Goal: Task Accomplishment & Management: Use online tool/utility

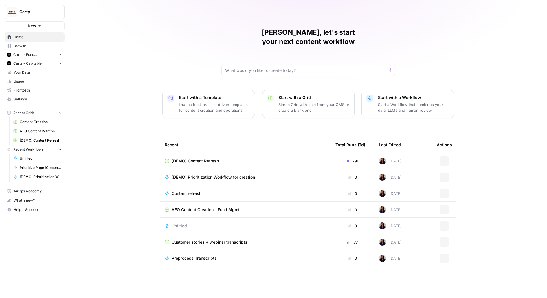
click at [27, 14] on span "Carta" at bounding box center [36, 12] width 35 height 6
type input "klavi"
click button "Klaviyo" at bounding box center [52, 43] width 93 height 9
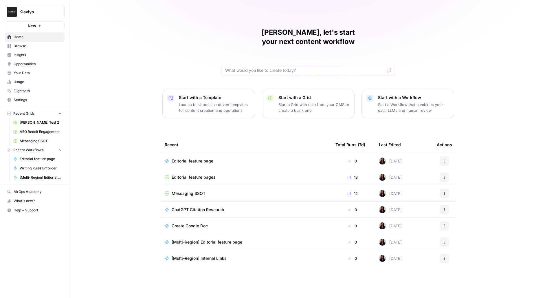
click at [35, 46] on span "Browse" at bounding box center [38, 45] width 48 height 5
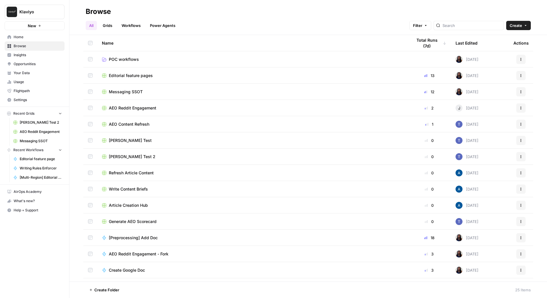
click at [34, 53] on span "Insights" at bounding box center [38, 54] width 48 height 5
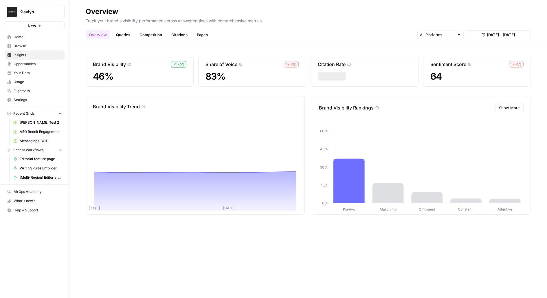
click at [29, 46] on span "Browse" at bounding box center [38, 45] width 48 height 5
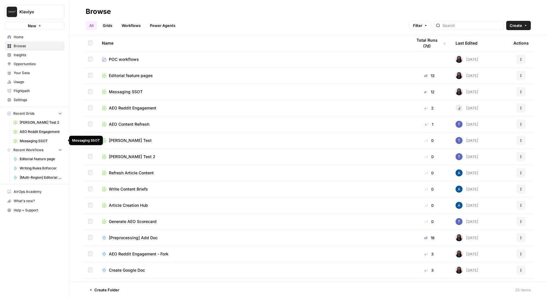
click at [34, 141] on span "Messaging SSOT" at bounding box center [41, 140] width 42 height 5
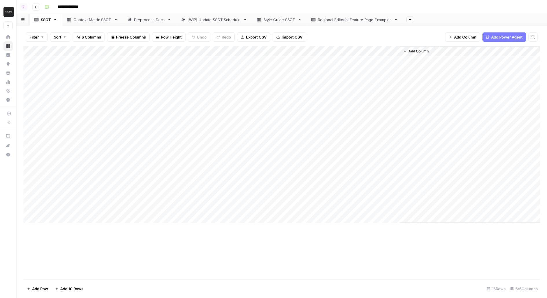
click at [101, 20] on div "Context Matrix SSOT" at bounding box center [93, 20] width 38 height 6
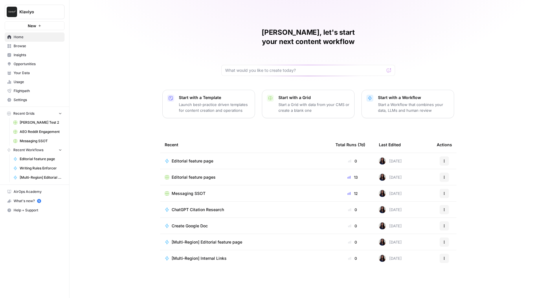
click at [35, 4] on div "Klaviyo New" at bounding box center [34, 15] width 69 height 30
click at [37, 12] on span "Klaviyo" at bounding box center [36, 12] width 35 height 6
type input "wiz"
click button "Wiz" at bounding box center [52, 43] width 93 height 9
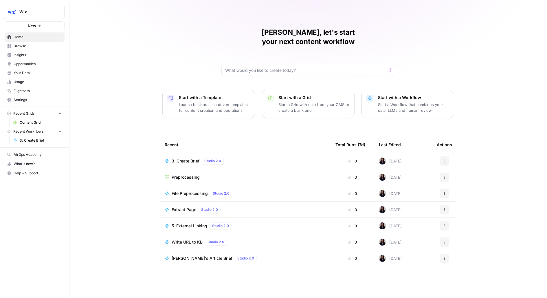
click at [202, 42] on div "Melanie, let's start your next content workflow Start with a Template Launch be…" at bounding box center [308, 149] width 478 height 298
click at [43, 122] on span "Content Grid" at bounding box center [41, 122] width 42 height 5
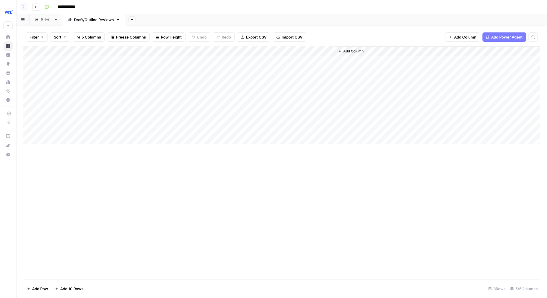
click at [44, 19] on div "Briefs" at bounding box center [46, 20] width 11 height 6
click at [291, 265] on div "Add Column" at bounding box center [281, 162] width 517 height 233
click at [312, 265] on div "Add Column" at bounding box center [281, 162] width 517 height 233
click at [370, 261] on div "Add Column" at bounding box center [281, 162] width 517 height 233
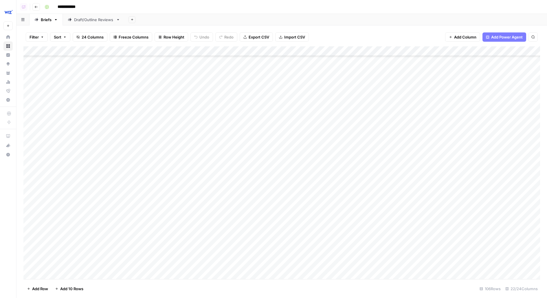
click at [226, 261] on div "Add Column" at bounding box center [281, 162] width 517 height 233
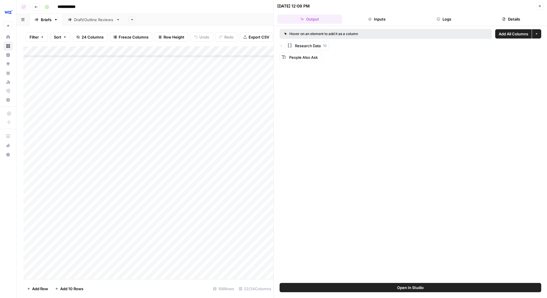
click at [445, 14] on button "Logs" at bounding box center [444, 18] width 65 height 9
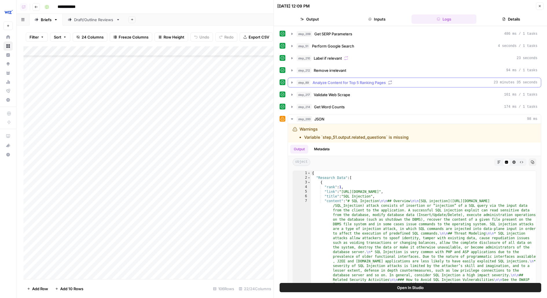
click at [471, 82] on div "step_89 Analyze Content for Top 5 Ranking Pages 23 minutes 35 seconds" at bounding box center [417, 83] width 241 height 6
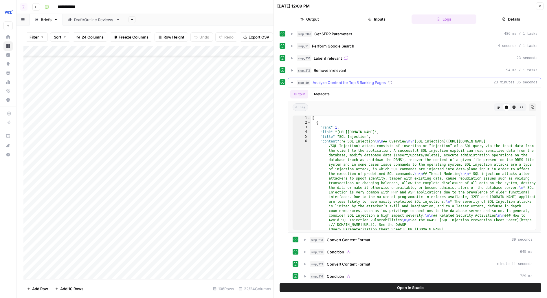
click at [471, 83] on div "step_89 Analyze Content for Top 5 Ranking Pages 23 minutes 35 seconds" at bounding box center [417, 83] width 241 height 6
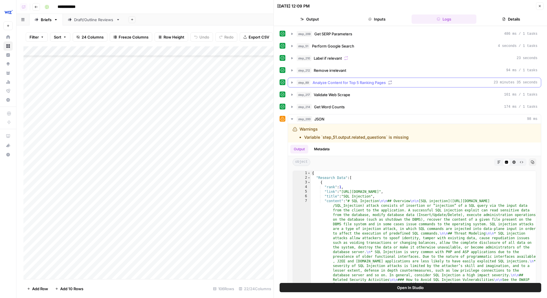
click at [472, 83] on div "step_89 Analyze Content for Top 5 Ranking Pages 23 minutes 35 seconds" at bounding box center [417, 83] width 241 height 6
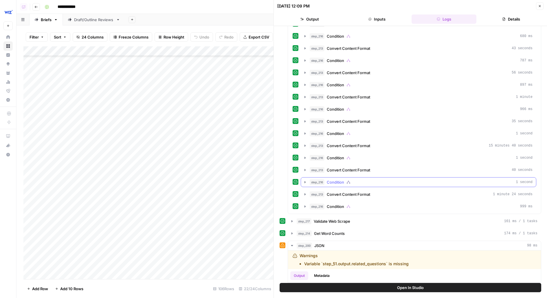
scroll to position [265, 0]
click at [492, 142] on span "15 minutes 40 seconds" at bounding box center [511, 144] width 44 height 5
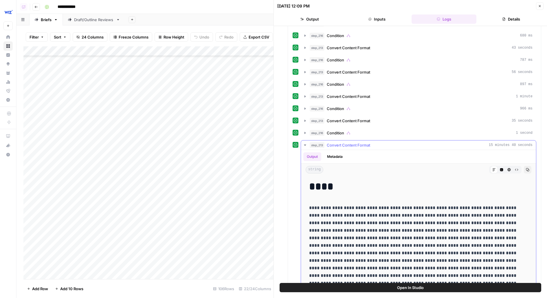
click at [492, 142] on span "15 minutes 40 seconds" at bounding box center [511, 144] width 44 height 5
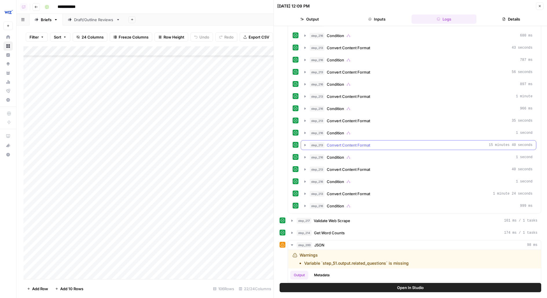
click at [492, 142] on span "15 minutes 40 seconds" at bounding box center [511, 144] width 44 height 5
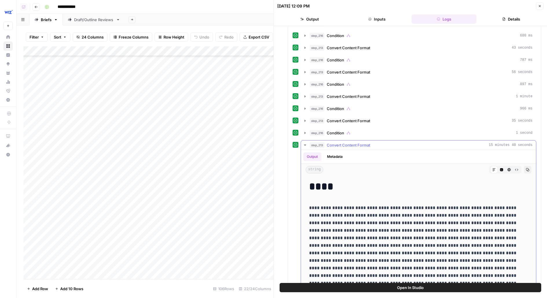
click at [492, 142] on span "15 minutes 40 seconds" at bounding box center [511, 144] width 44 height 5
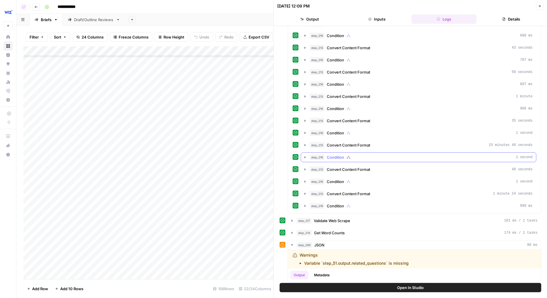
click at [469, 155] on button "step_216 Condition 1 second" at bounding box center [418, 157] width 235 height 9
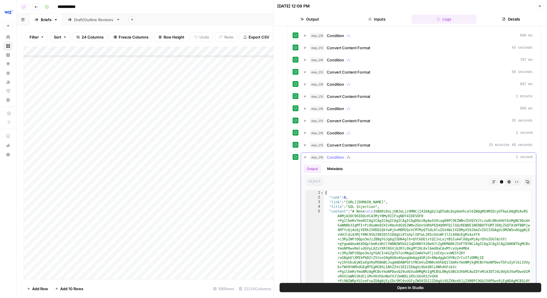
click at [469, 156] on button "step_216 Condition 1 second" at bounding box center [418, 157] width 235 height 9
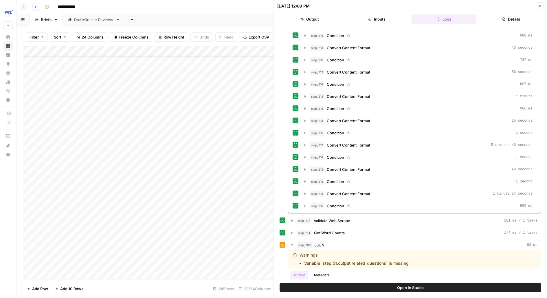
click at [458, 179] on button "step_216 Condition 1 second" at bounding box center [418, 181] width 235 height 9
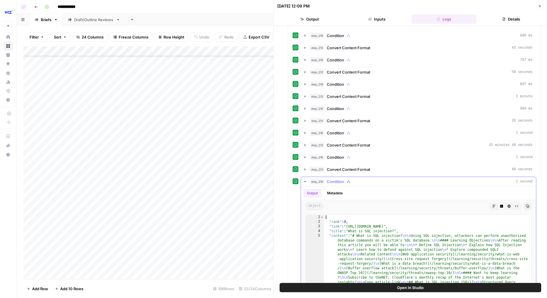
click at [458, 179] on div "step_216 Condition 1 second" at bounding box center [421, 182] width 223 height 6
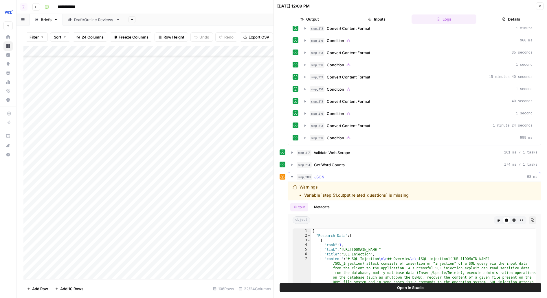
scroll to position [335, 0]
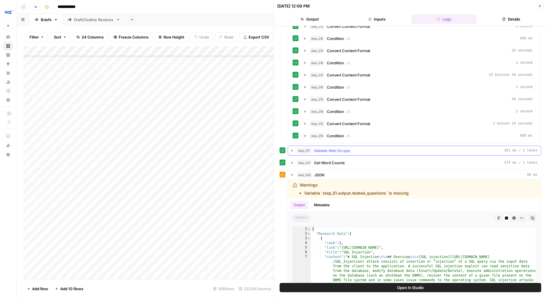
click at [442, 146] on button "step_217 Validate Web Scrape 161 ms / 1 tasks" at bounding box center [414, 150] width 253 height 9
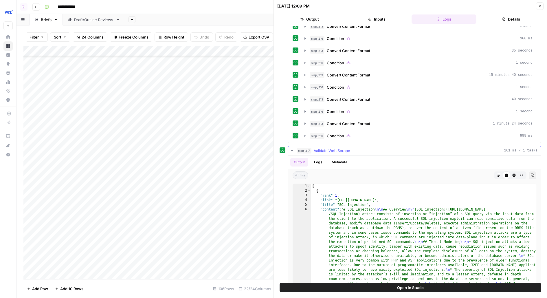
click at [442, 146] on button "step_217 Validate Web Scrape 161 ms / 1 tasks" at bounding box center [414, 150] width 253 height 9
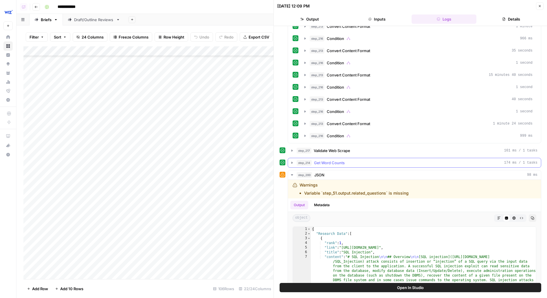
click at [441, 158] on button "step_214 Get Word Counts 174 ms / 1 tasks" at bounding box center [414, 162] width 253 height 9
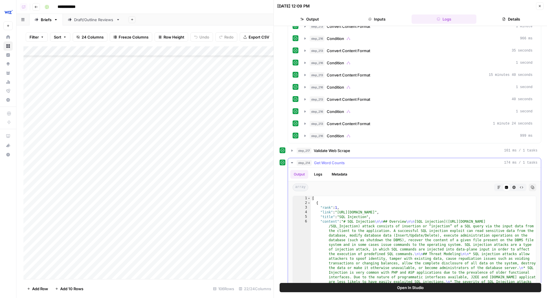
click at [442, 160] on div "step_214 Get Word Counts 174 ms / 1 tasks" at bounding box center [417, 163] width 241 height 6
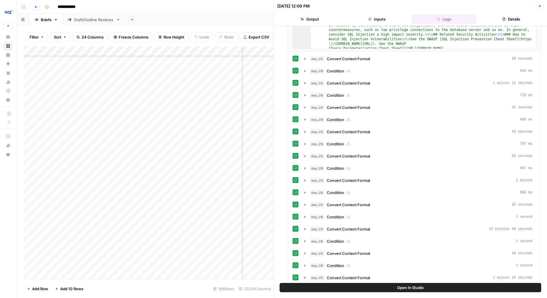
scroll to position [1382, 101]
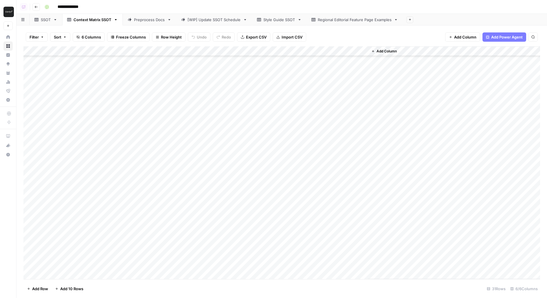
scroll to position [91, 0]
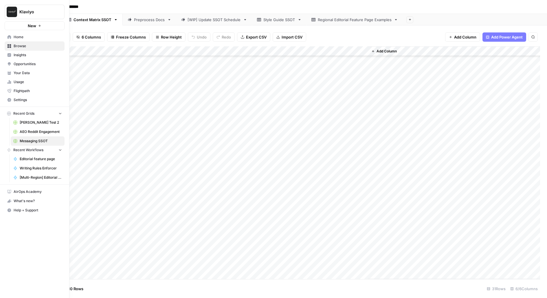
click at [21, 55] on span "Insights" at bounding box center [38, 54] width 48 height 5
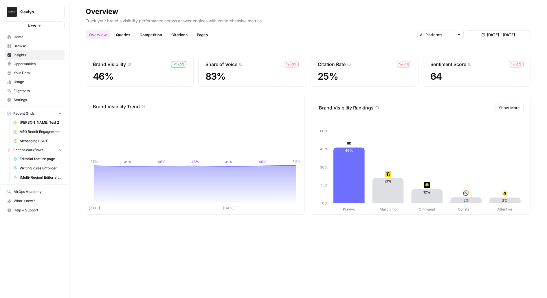
click at [21, 67] on link "Opportunities" at bounding box center [35, 63] width 60 height 9
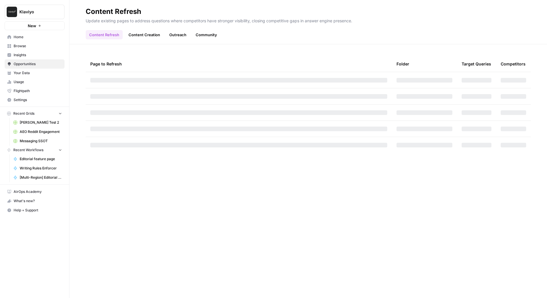
click at [27, 48] on span "Browse" at bounding box center [38, 45] width 48 height 5
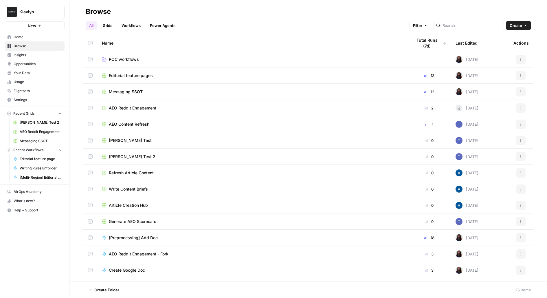
click at [27, 76] on link "Your Data" at bounding box center [35, 72] width 60 height 9
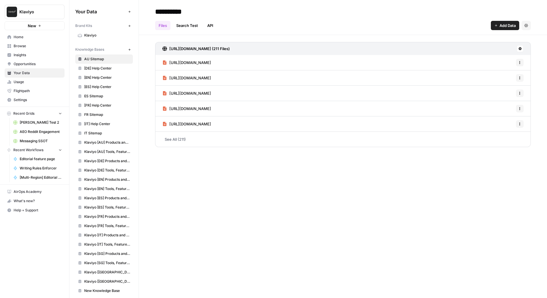
click at [95, 38] on link "Klaviyo" at bounding box center [104, 35] width 58 height 9
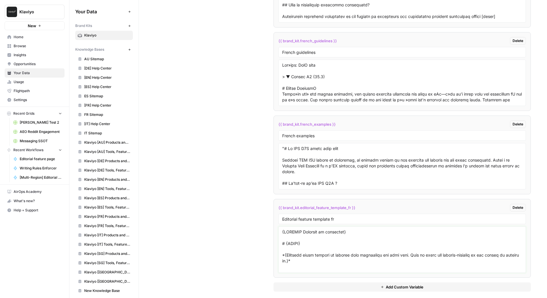
click at [301, 229] on textarea at bounding box center [402, 249] width 240 height 41
drag, startPoint x: 285, startPoint y: 227, endPoint x: 278, endPoint y: 227, distance: 6.7
click at [278, 227] on li "{{ brand_kit.editorial_feature_template_fr }} Delete Editorial feature template…" at bounding box center [403, 238] width 258 height 79
click at [302, 229] on textarea at bounding box center [402, 249] width 240 height 41
click at [371, 229] on textarea at bounding box center [402, 249] width 240 height 41
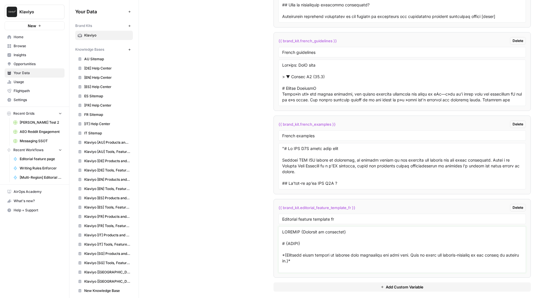
type textarea "KLAVIYO {Category in uppercase} # {TITLE} *{Optional short tagline or summary t…"
click at [224, 130] on div "Custom Variables Create custom variables that will appear as global brand varia…" at bounding box center [343, 36] width 376 height 533
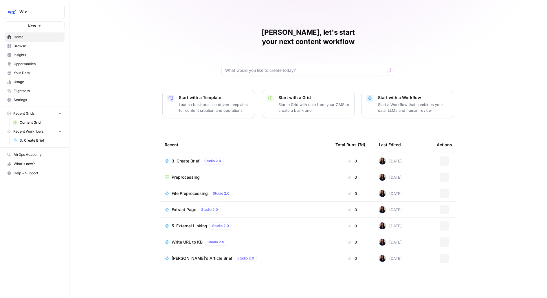
click at [56, 13] on div "Wiz" at bounding box center [40, 12] width 43 height 6
type input "docebo"
click button "Docebo" at bounding box center [52, 43] width 93 height 9
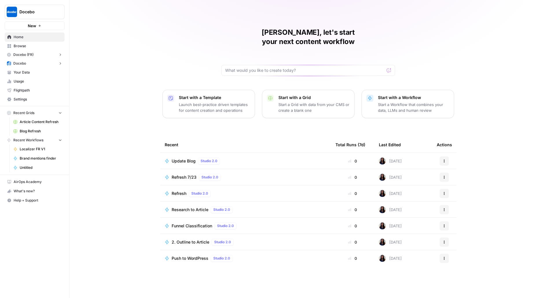
click at [28, 129] on span "Blog Refresh" at bounding box center [41, 131] width 42 height 5
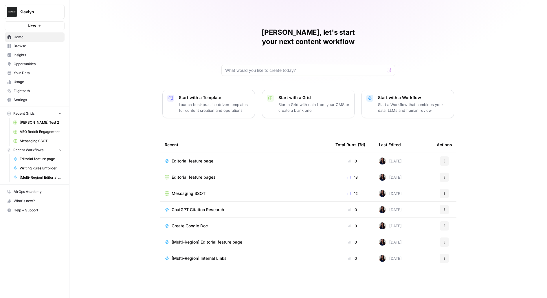
click at [16, 46] on span "Browse" at bounding box center [38, 45] width 48 height 5
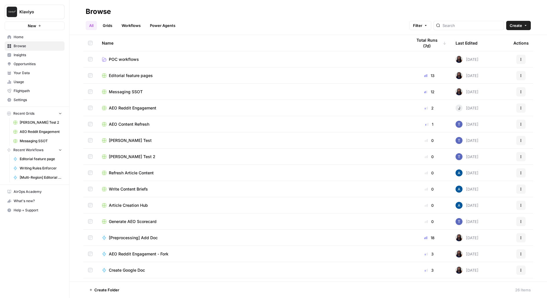
click at [136, 75] on span "Editorial feature pages" at bounding box center [131, 76] width 44 height 6
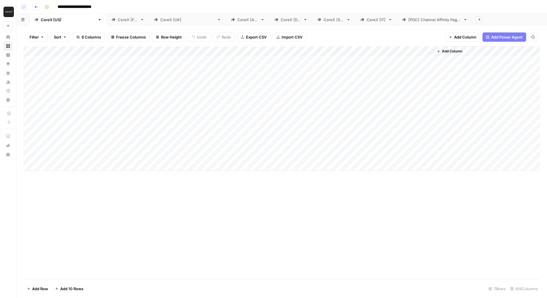
click at [118, 21] on div "CoreX [FR]" at bounding box center [128, 20] width 20 height 6
click at [386, 50] on div "Add Column" at bounding box center [281, 108] width 517 height 124
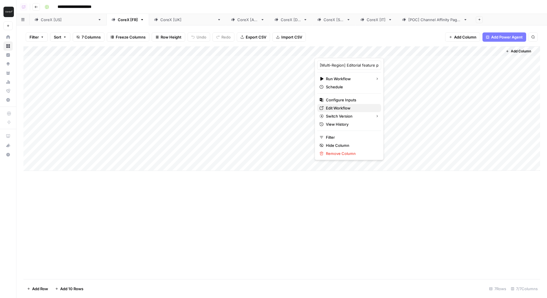
click at [354, 110] on link "Edit Workflow" at bounding box center [349, 108] width 64 height 8
click at [306, 67] on div "Add Column" at bounding box center [281, 108] width 517 height 124
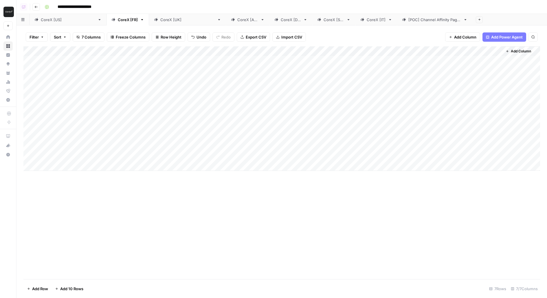
click at [43, 18] on div "CoreX [[GEOGRAPHIC_DATA]]" at bounding box center [68, 20] width 54 height 6
click at [430, 61] on div "Add Column" at bounding box center [281, 108] width 517 height 124
click at [118, 20] on div "CoreX [FR]" at bounding box center [128, 20] width 20 height 6
click at [303, 62] on div "Add Column" at bounding box center [281, 108] width 517 height 124
click at [160, 19] on div "CoreX [[GEOGRAPHIC_DATA]]" at bounding box center [187, 20] width 54 height 6
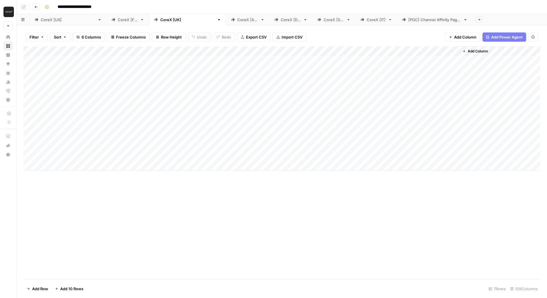
click at [237, 21] on div "CoreX [AU]" at bounding box center [247, 20] width 21 height 6
click at [281, 22] on div "CoreX [DE]" at bounding box center [291, 20] width 20 height 6
click at [276, 63] on div "Add Column" at bounding box center [281, 108] width 517 height 124
click at [281, 52] on div "Add Column" at bounding box center [281, 108] width 517 height 124
click at [56, 22] on link "CoreX [[GEOGRAPHIC_DATA]]" at bounding box center [68, 20] width 77 height 12
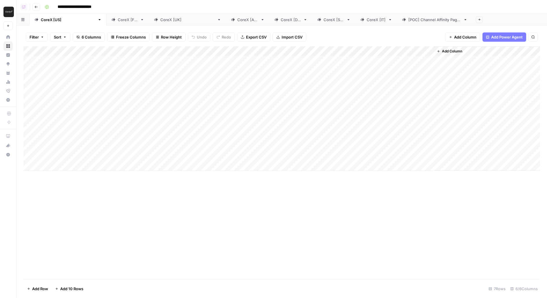
click at [107, 23] on link "CoreX [FR]" at bounding box center [128, 20] width 43 height 12
click at [160, 20] on div "CoreX [UK]" at bounding box center [187, 20] width 54 height 6
click at [258, 51] on div "Add Column" at bounding box center [281, 108] width 517 height 124
click at [248, 66] on input "US-EN Feature Page" at bounding box center [265, 65] width 59 height 6
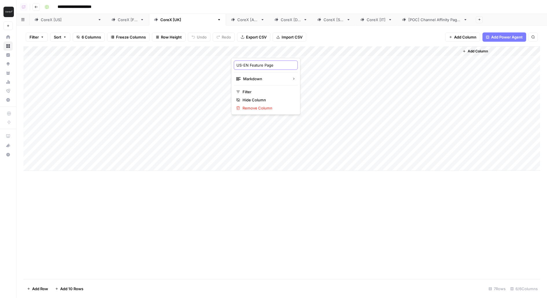
click at [248, 66] on input "US-EN Feature Page" at bounding box center [265, 65] width 59 height 6
type input "Google Doc Link"
click at [309, 60] on div "Add Column" at bounding box center [281, 108] width 517 height 124
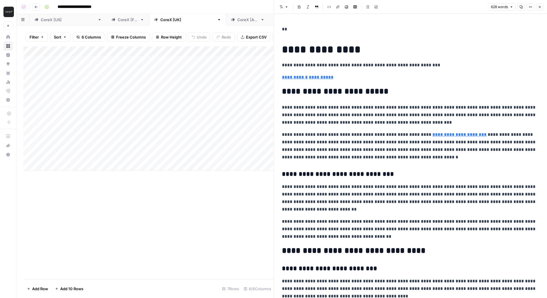
click at [538, 8] on icon "button" at bounding box center [539, 6] width 3 height 3
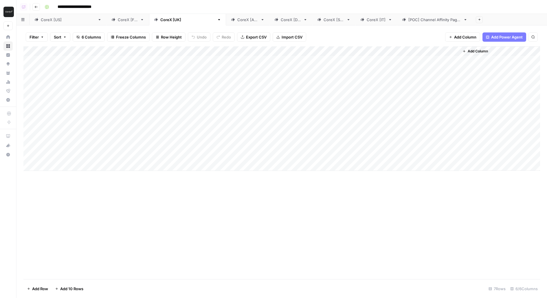
click at [268, 54] on div "Add Column" at bounding box center [281, 108] width 517 height 124
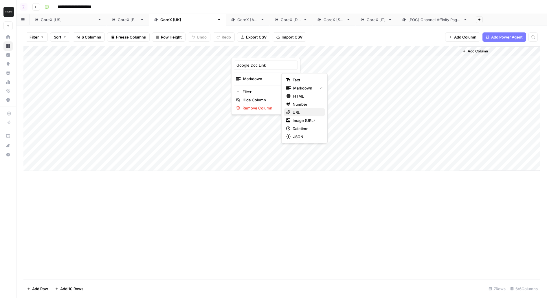
click at [302, 112] on span "URL" at bounding box center [307, 112] width 28 height 6
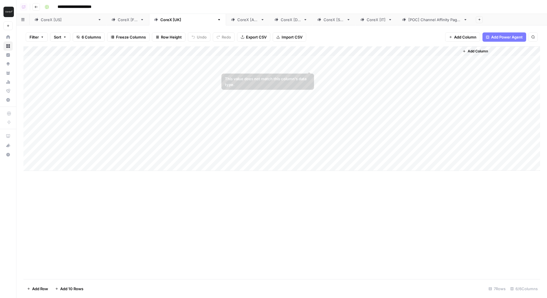
click at [291, 65] on div "Add Column" at bounding box center [281, 108] width 517 height 124
type input "**********"
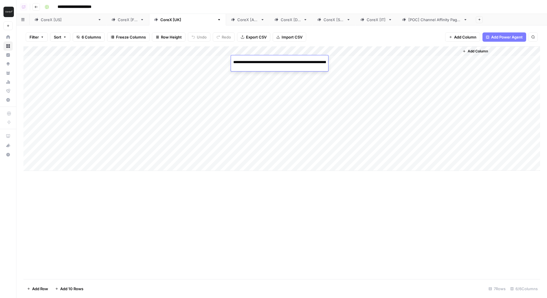
scroll to position [0, 92]
click at [107, 23] on link "CoreX [FR]" at bounding box center [128, 20] width 43 height 12
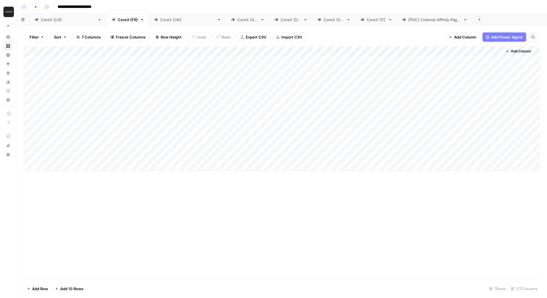
click at [237, 20] on div "CoreX [AU]" at bounding box center [247, 20] width 21 height 6
click at [281, 48] on div "Add Column" at bounding box center [281, 108] width 517 height 124
click at [255, 65] on input "US-EN Feature Page" at bounding box center [265, 65] width 59 height 6
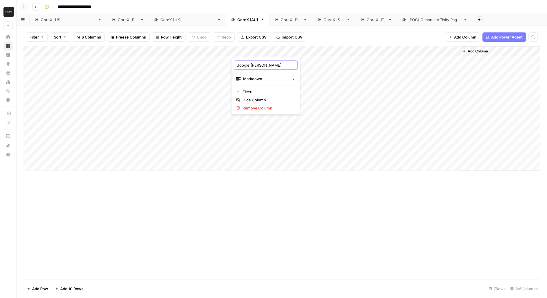
type input "Google Doc Link"
click at [284, 60] on div "Add Column" at bounding box center [281, 108] width 517 height 124
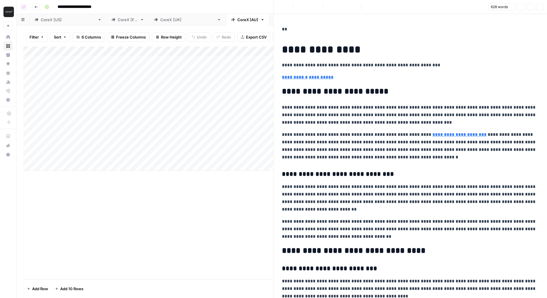
click at [284, 60] on div at bounding box center [273, 63] width 84 height 16
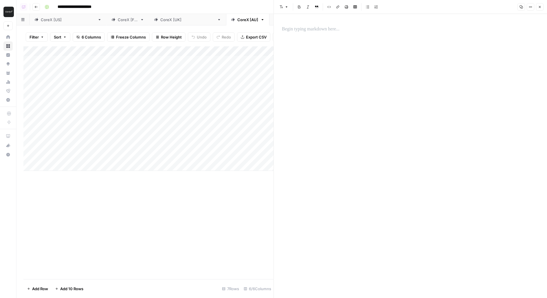
click at [539, 6] on icon "button" at bounding box center [539, 6] width 3 height 3
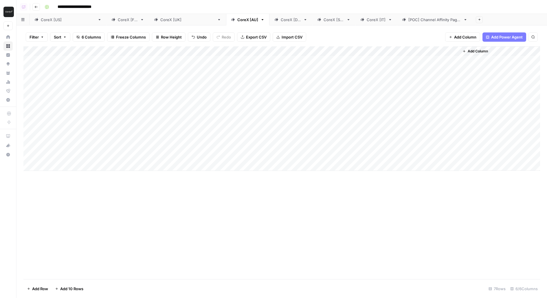
click at [291, 51] on div "Add Column" at bounding box center [281, 108] width 517 height 124
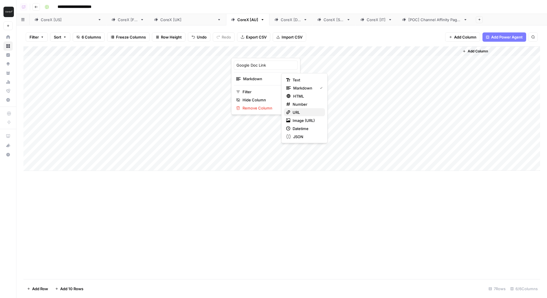
click at [303, 111] on span "URL" at bounding box center [307, 112] width 28 height 6
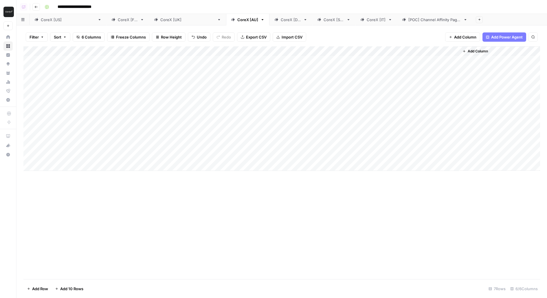
click at [285, 64] on div "Add Column" at bounding box center [281, 108] width 517 height 124
type input "**********"
click at [281, 21] on div "CoreX [DE]" at bounding box center [291, 20] width 20 height 6
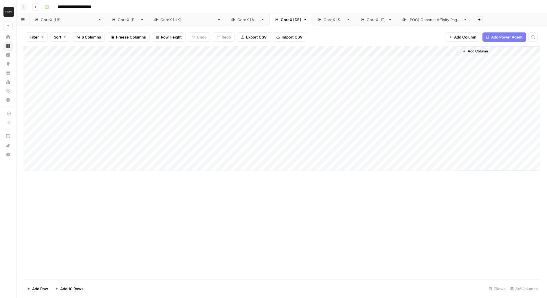
click at [270, 55] on div "Add Column" at bounding box center [281, 108] width 517 height 124
click at [256, 69] on div "US-EN Feature Page" at bounding box center [266, 64] width 64 height 9
click at [255, 65] on input "US-EN Feature Page" at bounding box center [265, 65] width 59 height 6
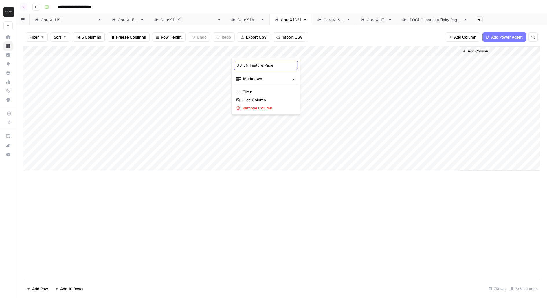
click at [255, 65] on input "US-EN Feature Page" at bounding box center [265, 65] width 59 height 6
type input "Google Doc Link"
click at [311, 60] on div "Add Column" at bounding box center [281, 108] width 517 height 124
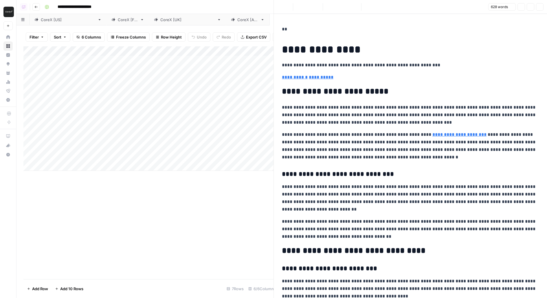
click at [407, 65] on p "**********" at bounding box center [410, 65] width 257 height 8
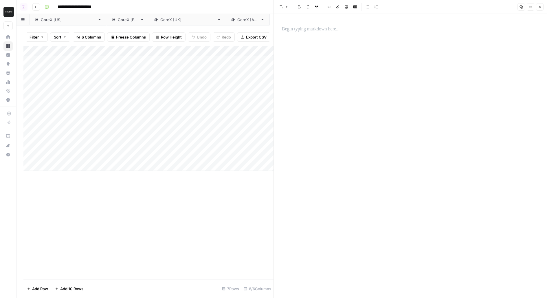
click at [258, 49] on div "Add Column" at bounding box center [148, 108] width 250 height 124
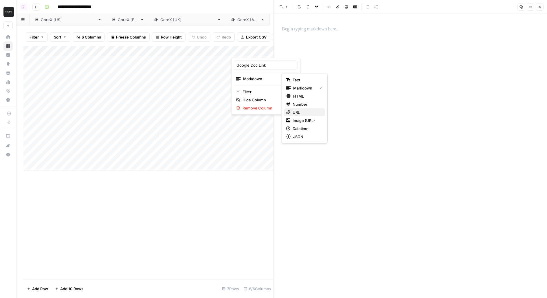
click at [301, 113] on span "URL" at bounding box center [307, 112] width 28 height 6
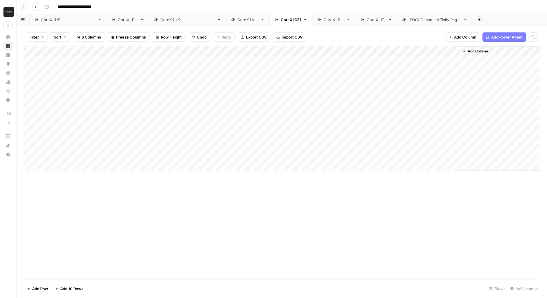
click at [255, 61] on div "Add Column" at bounding box center [281, 108] width 517 height 124
type input "**********"
click at [324, 18] on div "CoreX [SG]" at bounding box center [334, 20] width 21 height 6
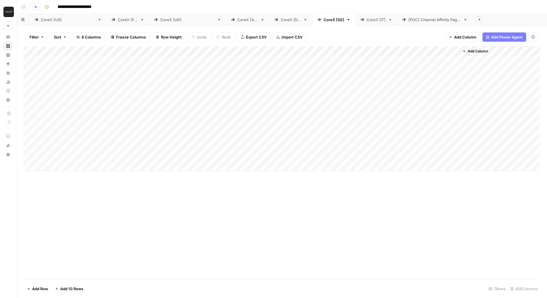
click at [267, 49] on div "Add Column" at bounding box center [281, 108] width 517 height 124
click at [263, 63] on input "US-EN Feature Page" at bounding box center [265, 65] width 59 height 6
type input "Google Doc Link"
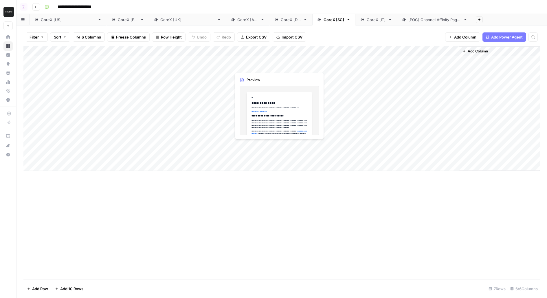
click at [262, 49] on div "Add Column" at bounding box center [281, 108] width 517 height 124
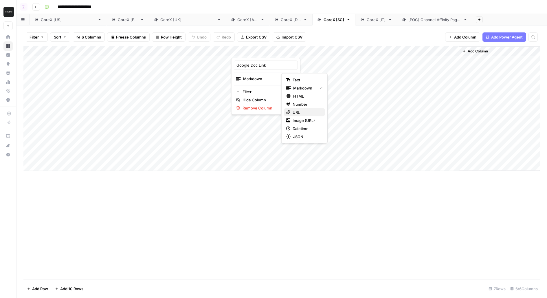
click at [291, 110] on div "URL" at bounding box center [304, 112] width 36 height 6
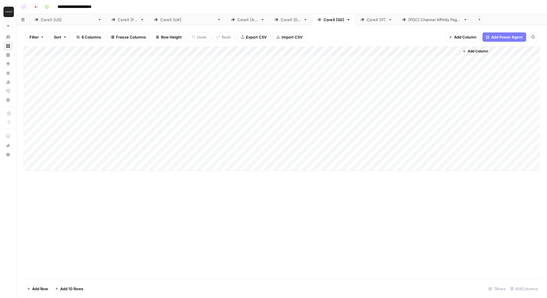
click at [254, 64] on div "Add Column" at bounding box center [281, 108] width 517 height 124
type input "**********"
click at [367, 21] on div "CoreX [IT]" at bounding box center [376, 20] width 19 height 6
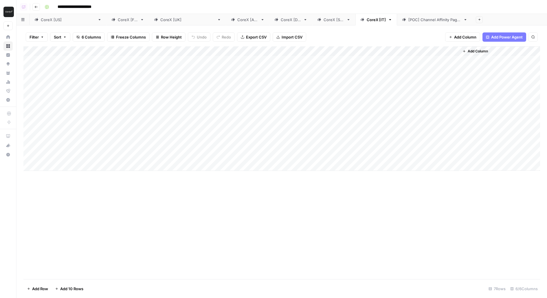
click at [276, 50] on div "Add Column" at bounding box center [281, 108] width 517 height 124
click at [260, 61] on div "US-EN Feature Page" at bounding box center [266, 64] width 64 height 9
click at [260, 61] on div "Add Column" at bounding box center [281, 108] width 517 height 124
click at [259, 49] on div "Add Column" at bounding box center [281, 108] width 517 height 124
click at [256, 63] on input "US-EN Feature Page" at bounding box center [265, 65] width 59 height 6
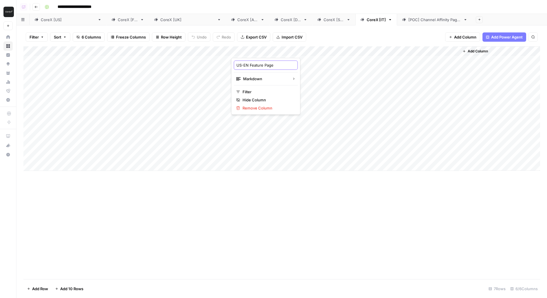
click at [256, 63] on input "US-EN Feature Page" at bounding box center [265, 65] width 59 height 6
type input "Google Doc Link"
click at [261, 51] on div "Add Column" at bounding box center [281, 108] width 517 height 124
click at [300, 113] on span "URL" at bounding box center [307, 112] width 28 height 6
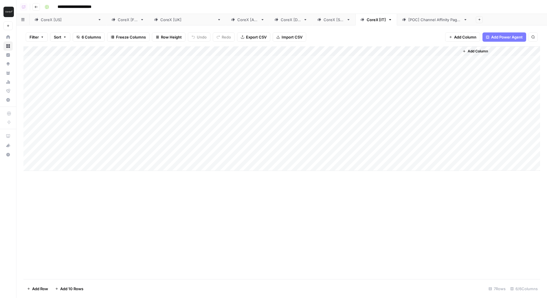
click at [263, 64] on div "Add Column" at bounding box center [281, 108] width 517 height 124
click at [263, 64] on input at bounding box center [279, 62] width 93 height 7
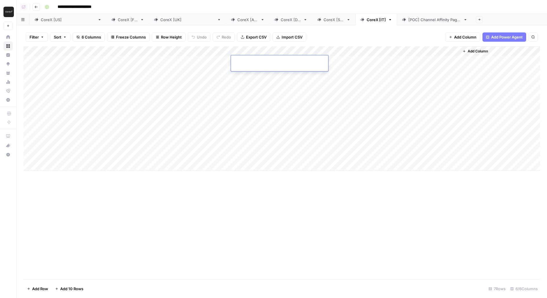
click at [267, 111] on div "Add Column" at bounding box center [281, 108] width 517 height 124
click at [266, 55] on div "Add Column" at bounding box center [281, 108] width 517 height 124
click at [297, 65] on div "Add Column" at bounding box center [281, 108] width 517 height 124
click at [297, 65] on input at bounding box center [279, 62] width 93 height 7
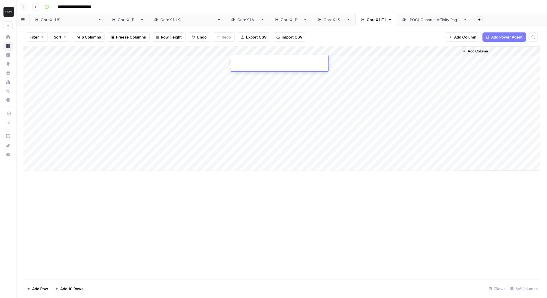
type input "**********"
click at [118, 21] on div "CoreX [FR]" at bounding box center [128, 20] width 20 height 6
click at [355, 23] on link "CoreX [IT]" at bounding box center [376, 20] width 42 height 12
drag, startPoint x: 307, startPoint y: 23, endPoint x: 96, endPoint y: 22, distance: 211.9
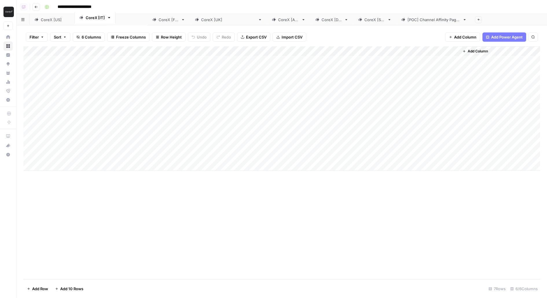
click at [96, 22] on div "CoreX [US] CoreX [FR] CoreX [UK] CoreX [AU] CoreX [DE] CoreX [SG] CoreX [IT] [P…" at bounding box center [281, 20] width 531 height 12
click at [358, 48] on div "Add Column" at bounding box center [281, 108] width 517 height 124
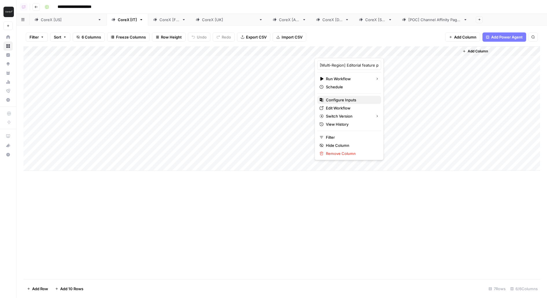
click at [330, 99] on span "Configure Inputs" at bounding box center [351, 100] width 51 height 6
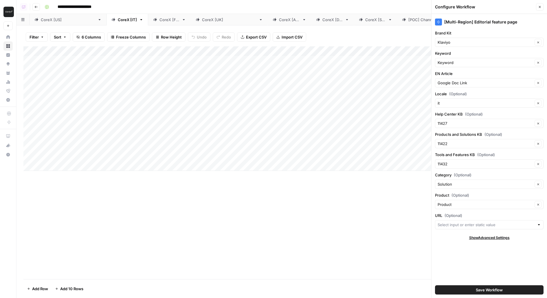
click at [378, 52] on div "Add Column" at bounding box center [281, 108] width 517 height 124
click at [331, 107] on span "Edit Workflow" at bounding box center [351, 108] width 51 height 6
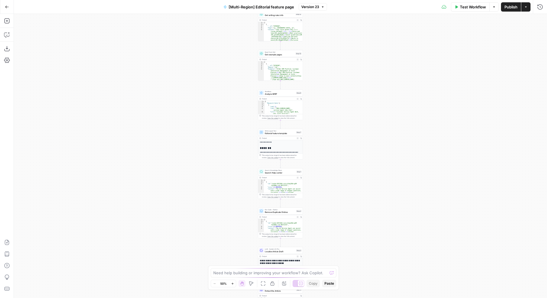
drag, startPoint x: 342, startPoint y: 44, endPoint x: 342, endPoint y: 89, distance: 44.9
click at [340, 173] on div "Workflow Set Inputs Inputs Integration Google Docs Integration Step 14 Run Code…" at bounding box center [280, 156] width 533 height 284
click at [330, 248] on div "Workflow Set Inputs Inputs Integration Google Docs Integration Step 14 Run Code…" at bounding box center [280, 156] width 533 height 284
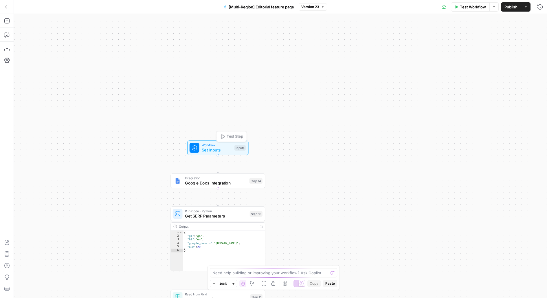
click at [230, 150] on span "Set Inputs" at bounding box center [217, 150] width 30 height 6
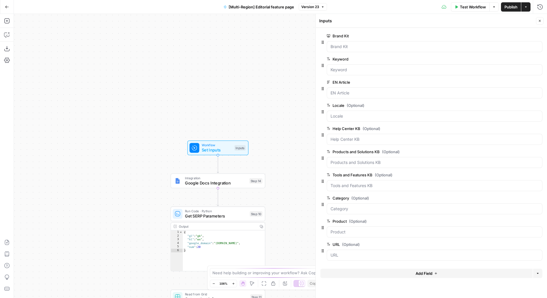
click at [541, 82] on button "Delete group" at bounding box center [539, 82] width 7 height 7
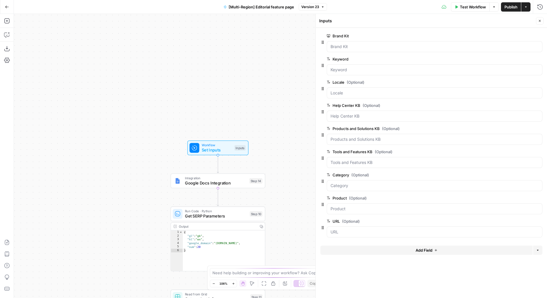
click at [512, 8] on span "Publish" at bounding box center [511, 7] width 13 height 6
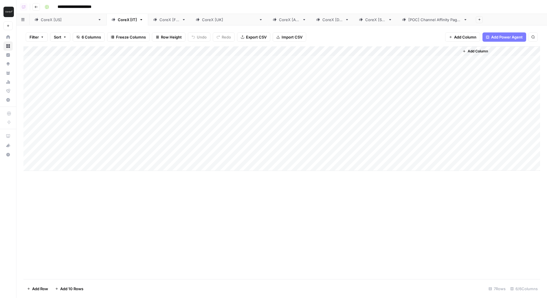
click at [381, 51] on div "Add Column" at bounding box center [281, 108] width 517 height 124
click at [343, 98] on span "Configure Inputs" at bounding box center [351, 100] width 51 height 6
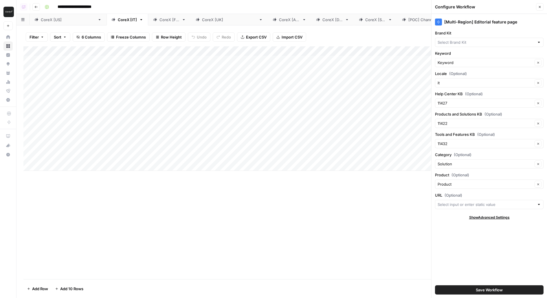
type input "Klaviyo"
click at [443, 203] on input "URL (Optional)" at bounding box center [486, 204] width 97 height 6
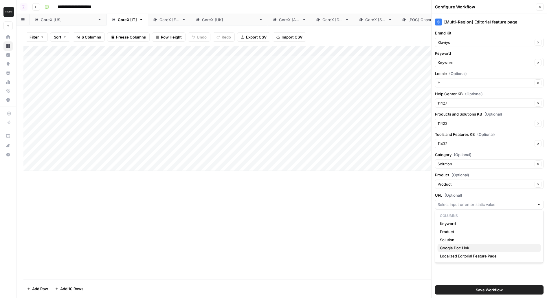
click at [446, 249] on span "Google Doc Link" at bounding box center [488, 248] width 96 height 6
type input "Google Doc Link"
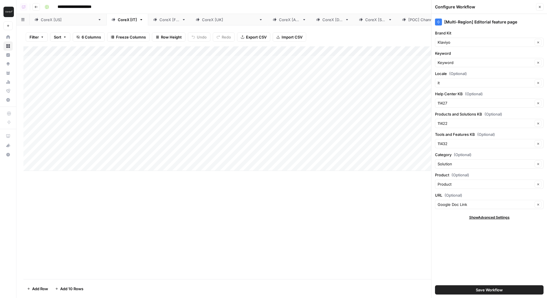
click at [442, 294] on button "Save Workflow" at bounding box center [489, 289] width 109 height 9
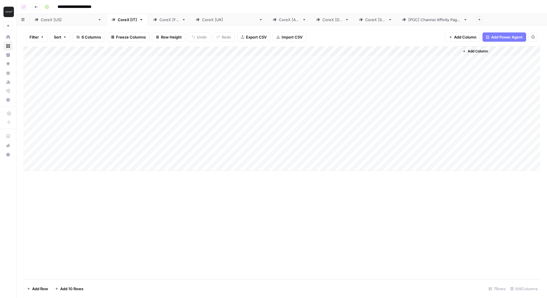
click at [148, 23] on link "CoreX [FR]" at bounding box center [169, 20] width 43 height 12
click at [349, 51] on div "Add Column" at bounding box center [281, 108] width 517 height 124
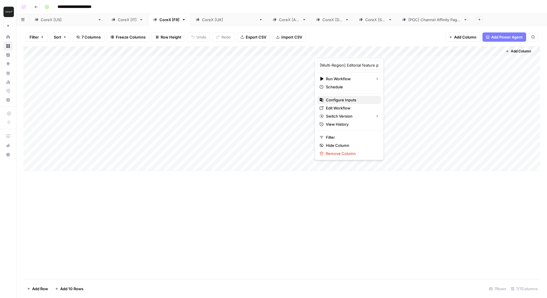
click at [345, 100] on span "Configure Inputs" at bounding box center [351, 100] width 51 height 6
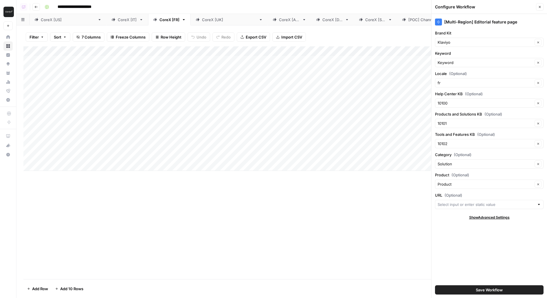
click at [444, 200] on div at bounding box center [489, 204] width 109 height 9
click at [445, 265] on span "Localized Editorial Feature Page" at bounding box center [488, 264] width 96 height 6
type input "Localized Editorial Feature Page"
click at [447, 204] on input "URL (Optional)" at bounding box center [485, 204] width 95 height 6
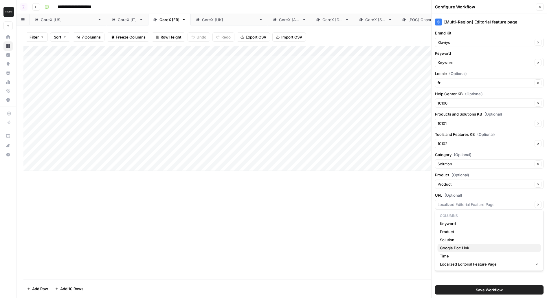
click at [452, 248] on span "Google Doc Link" at bounding box center [488, 248] width 96 height 6
type input "Google Doc Link"
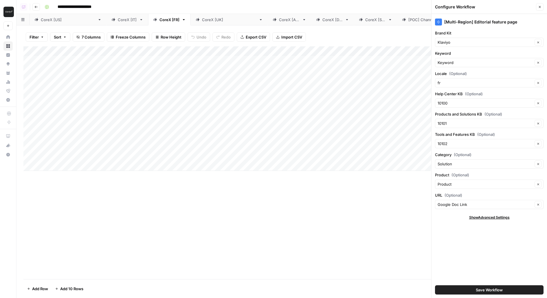
click at [453, 291] on button "Save Workflow" at bounding box center [489, 289] width 109 height 9
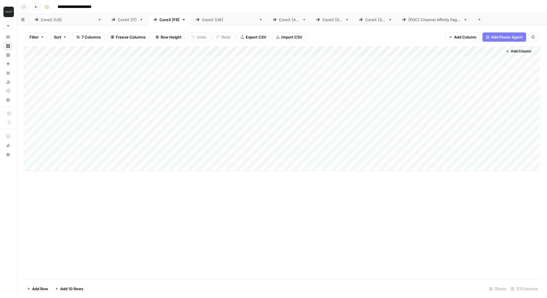
click at [202, 18] on div "CoreX [[GEOGRAPHIC_DATA]]" at bounding box center [229, 20] width 54 height 6
click at [378, 50] on div "Add Column" at bounding box center [281, 108] width 517 height 124
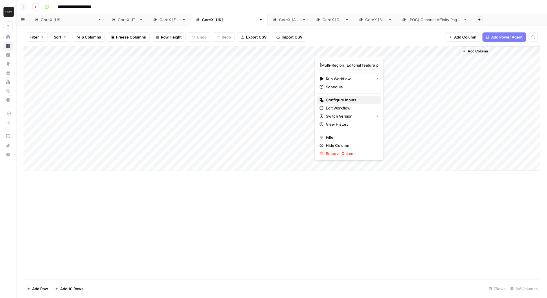
click at [344, 100] on span "Configure Inputs" at bounding box center [351, 100] width 51 height 6
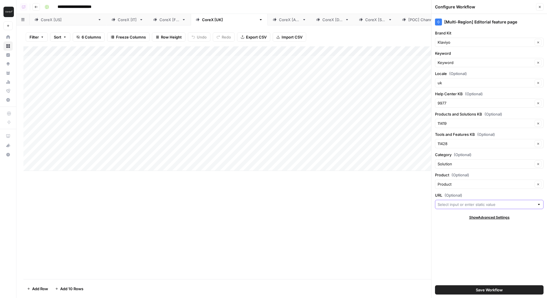
click at [438, 203] on input "URL (Optional)" at bounding box center [486, 204] width 97 height 6
click at [445, 248] on span "Google Doc Link" at bounding box center [488, 248] width 96 height 6
type input "Google Doc Link"
click at [452, 291] on button "Save Workflow" at bounding box center [489, 289] width 109 height 9
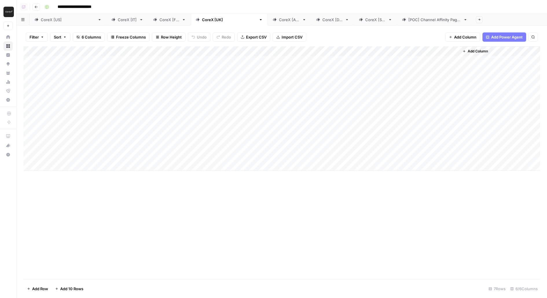
click at [279, 21] on div "CoreX [AU]" at bounding box center [289, 20] width 21 height 6
click at [350, 48] on div "Add Column" at bounding box center [281, 108] width 517 height 124
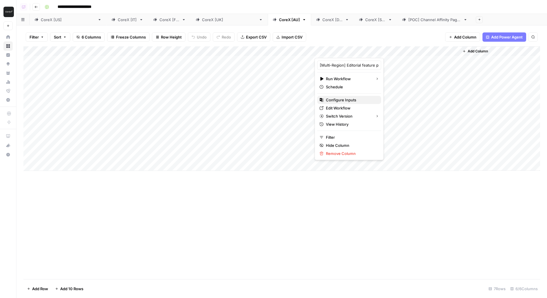
click at [338, 99] on span "Configure Inputs" at bounding box center [351, 100] width 51 height 6
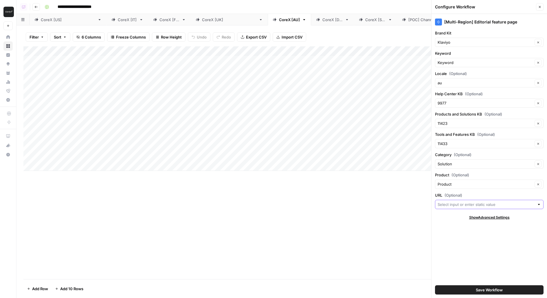
click at [445, 204] on input "URL (Optional)" at bounding box center [486, 204] width 97 height 6
click at [454, 249] on span "Google Doc Link" at bounding box center [488, 248] width 96 height 6
type input "Google Doc Link"
click at [446, 289] on button "Save Workflow" at bounding box center [489, 289] width 109 height 9
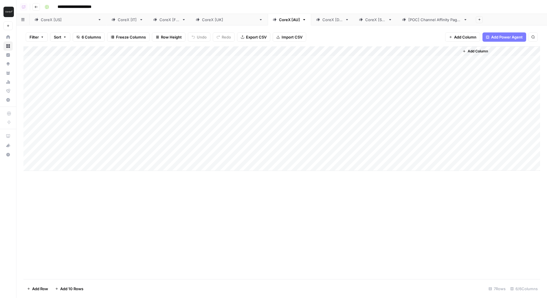
click at [322, 21] on div "CoreX [DE]" at bounding box center [332, 20] width 20 height 6
click at [372, 46] on div "Add Column" at bounding box center [281, 108] width 517 height 124
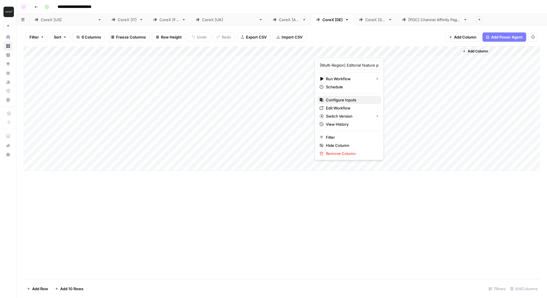
click at [347, 98] on span "Configure Inputs" at bounding box center [351, 100] width 51 height 6
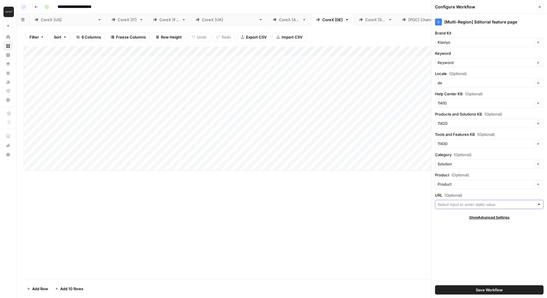
click at [444, 203] on input "URL (Optional)" at bounding box center [486, 204] width 97 height 6
click at [444, 245] on span "Google Doc Link" at bounding box center [488, 248] width 96 height 6
type input "Google Doc Link"
click at [456, 289] on button "Save Workflow" at bounding box center [489, 289] width 109 height 9
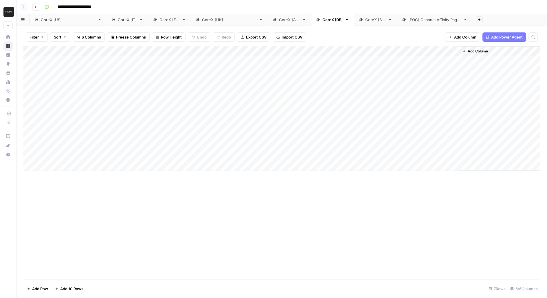
click at [365, 20] on div "CoreX [SG]" at bounding box center [375, 20] width 21 height 6
click at [380, 52] on div "Add Column" at bounding box center [281, 108] width 517 height 124
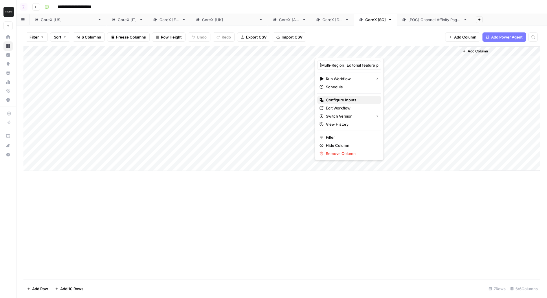
click at [345, 100] on span "Configure Inputs" at bounding box center [351, 100] width 51 height 6
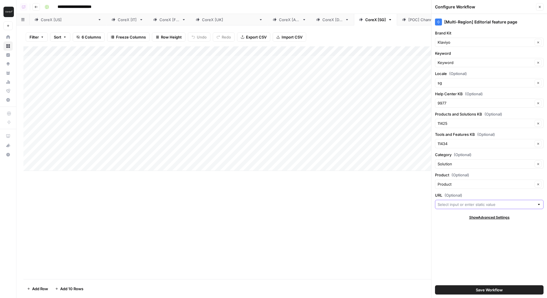
click at [451, 201] on input "URL (Optional)" at bounding box center [486, 204] width 97 height 6
click at [460, 248] on span "Google Doc Link" at bounding box center [488, 248] width 96 height 6
type input "Google Doc Link"
click at [448, 290] on button "Save Workflow" at bounding box center [489, 289] width 109 height 9
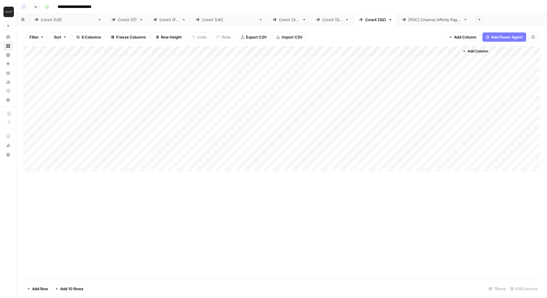
click at [107, 14] on link "CoreX [IT]" at bounding box center [128, 20] width 42 height 12
click at [390, 52] on div "Add Column" at bounding box center [281, 108] width 517 height 124
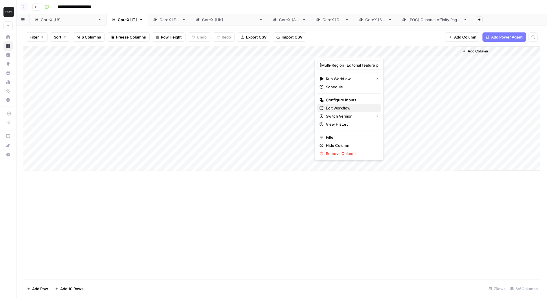
click at [331, 106] on span "Edit Workflow" at bounding box center [351, 108] width 51 height 6
click at [283, 65] on div "Add Column" at bounding box center [281, 108] width 517 height 124
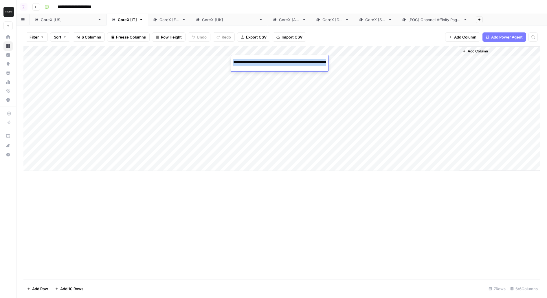
click at [285, 123] on div "Add Column" at bounding box center [281, 108] width 517 height 124
click at [397, 60] on div "Add Column" at bounding box center [281, 108] width 517 height 124
click at [392, 60] on div "Add Column" at bounding box center [281, 108] width 517 height 124
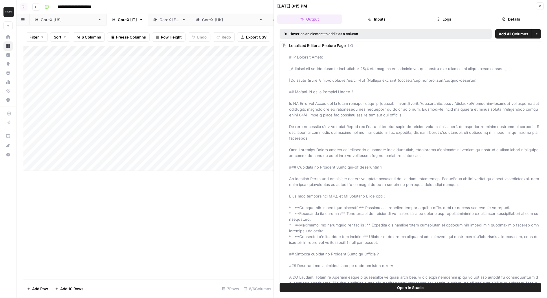
click at [358, 288] on button "Open In Studio" at bounding box center [411, 287] width 262 height 9
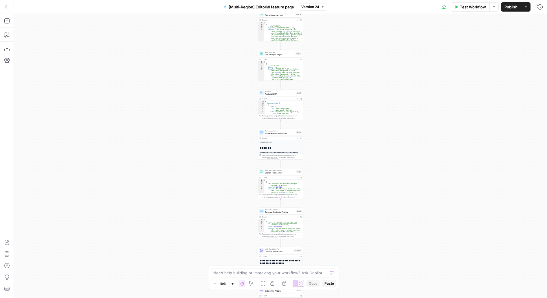
click at [463, 10] on button "Test Workflow" at bounding box center [470, 6] width 39 height 9
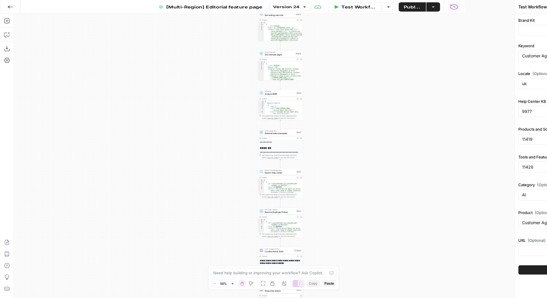
type input "Klaviyo"
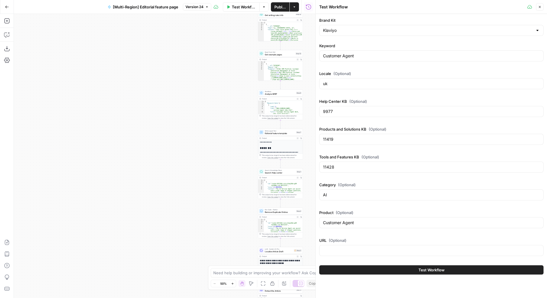
click at [368, 79] on div "uk" at bounding box center [431, 83] width 224 height 11
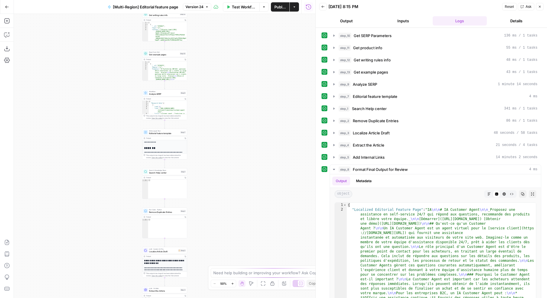
click at [237, 6] on span "Test Workflow" at bounding box center [244, 7] width 24 height 6
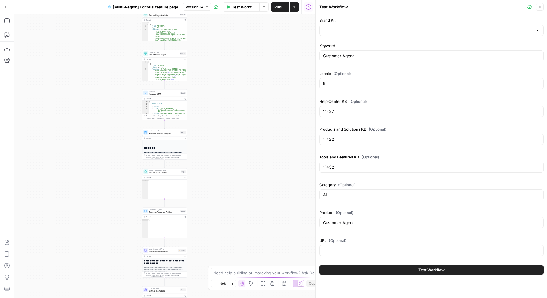
type input "Klaviyo"
click at [327, 249] on input "URL (Optional)" at bounding box center [431, 250] width 217 height 6
paste input "[URL][DOMAIN_NAME]"
type input "[URL][DOMAIN_NAME]"
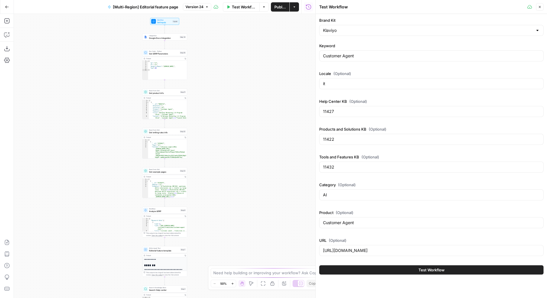
drag, startPoint x: 233, startPoint y: 74, endPoint x: 233, endPoint y: 196, distance: 121.9
click at [233, 196] on div "Workflow Set Inputs Inputs Integration Google Docs Integration Step 14 Run Code…" at bounding box center [165, 156] width 302 height 284
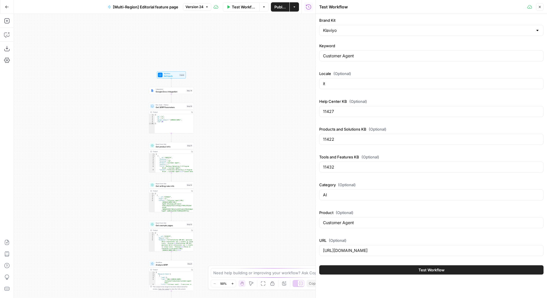
drag, startPoint x: 201, startPoint y: 63, endPoint x: 208, endPoint y: 113, distance: 49.7
click at [208, 113] on div "Workflow Set Inputs Inputs Integration Google Docs Integration Step 14 Run Code…" at bounding box center [165, 156] width 302 height 284
click at [184, 86] on button "Test" at bounding box center [188, 86] width 9 height 4
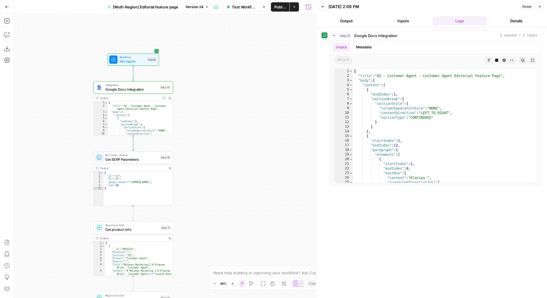
click at [155, 85] on span "Integration" at bounding box center [131, 85] width 52 height 4
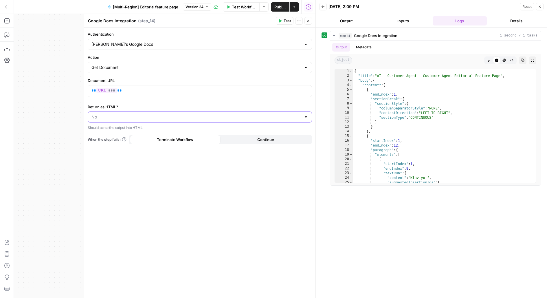
click at [120, 116] on input "Return as HTML?" at bounding box center [196, 117] width 210 height 6
click at [113, 131] on span "Yes" at bounding box center [199, 131] width 212 height 6
type input "Yes"
click at [285, 22] on span "Test" at bounding box center [287, 20] width 7 height 5
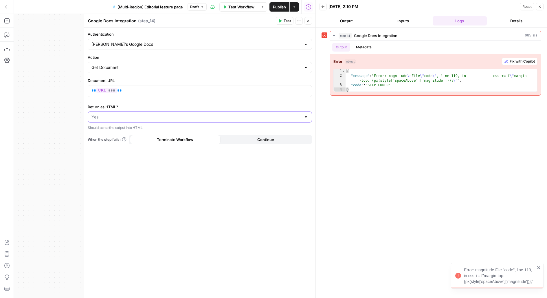
click at [123, 117] on input "Return as HTML?" at bounding box center [196, 117] width 210 height 6
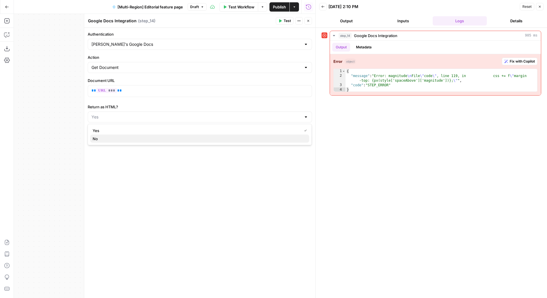
click at [118, 138] on span "No" at bounding box center [199, 139] width 212 height 6
type input "No"
click at [288, 24] on button "Test" at bounding box center [285, 21] width 18 height 8
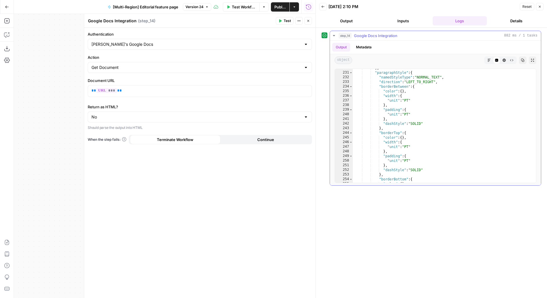
scroll to position [435, 0]
click at [532, 62] on button "Expand Output" at bounding box center [533, 60] width 8 height 8
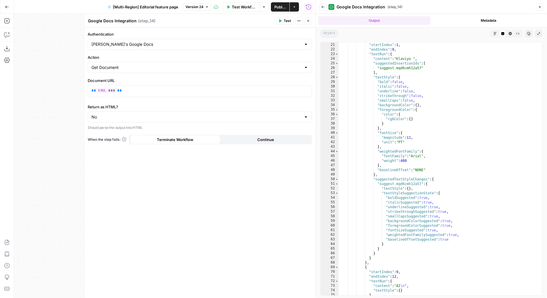
scroll to position [0, 0]
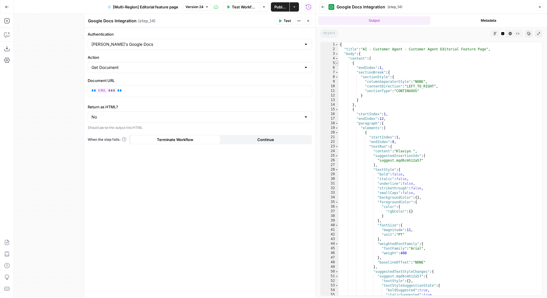
type textarea "*"
click at [336, 63] on span "Toggle code folding, rows 5 through 14" at bounding box center [336, 63] width 3 height 5
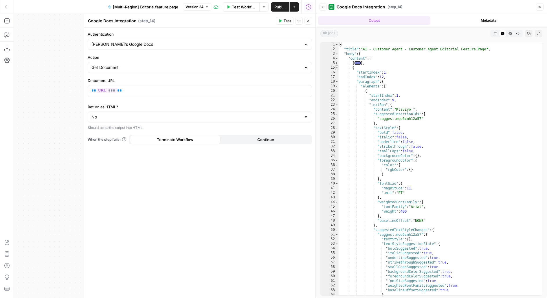
click at [336, 68] on span "Toggle code folding, rows 15 through 140" at bounding box center [336, 67] width 3 height 5
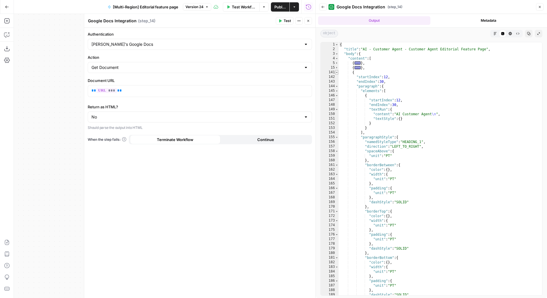
click at [337, 72] on span "Toggle code folding, rows 141 through 216" at bounding box center [336, 72] width 3 height 5
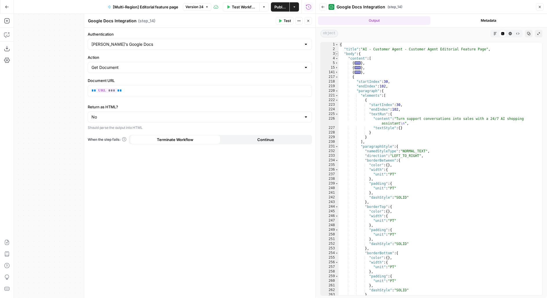
click at [336, 53] on span "Toggle code folding, rows 3 through 4302" at bounding box center [336, 54] width 3 height 5
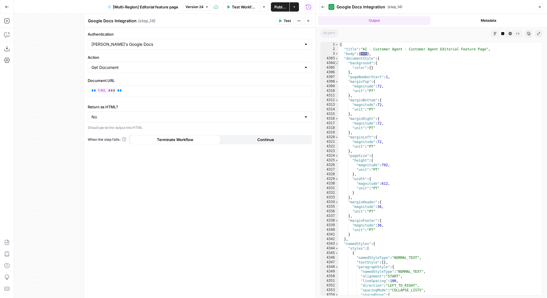
click at [337, 63] on span "Toggle code folding, rows 4304 through 4306" at bounding box center [336, 63] width 3 height 5
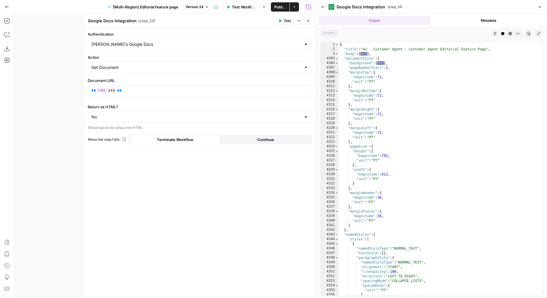
click at [336, 70] on span "Toggle code folding, rows 4308 through 4311" at bounding box center [336, 72] width 3 height 5
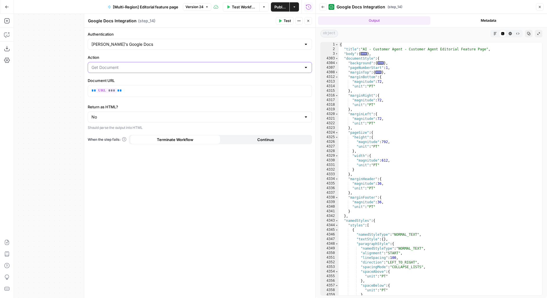
click at [185, 67] on input "Action" at bounding box center [196, 68] width 210 height 6
click at [168, 91] on span "Get Document" at bounding box center [196, 90] width 207 height 6
type input "Get Document"
click at [165, 93] on div "** *** **" at bounding box center [200, 90] width 224 height 11
click at [289, 21] on span "Test" at bounding box center [287, 20] width 7 height 5
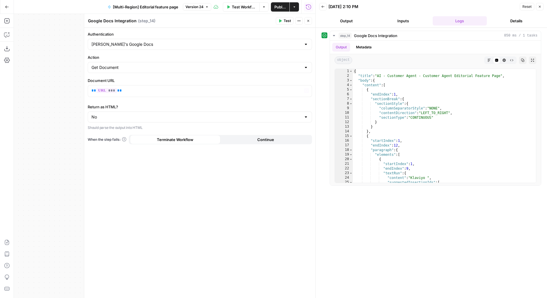
click at [243, 121] on div "No" at bounding box center [200, 116] width 224 height 11
click at [226, 133] on span "Yes" at bounding box center [199, 131] width 212 height 6
type input "Yes"
click at [287, 20] on span "Test" at bounding box center [287, 20] width 7 height 5
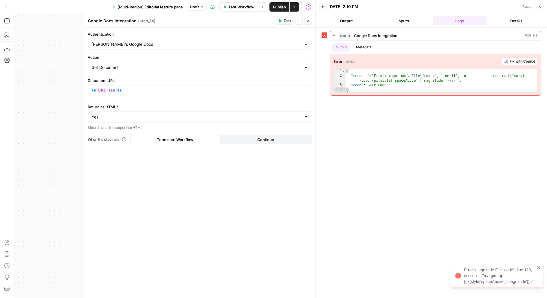
click at [310, 21] on icon "button" at bounding box center [308, 20] width 3 height 3
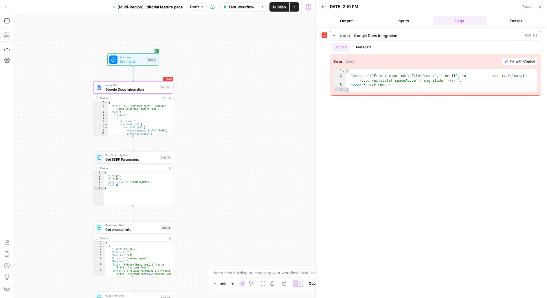
drag, startPoint x: 195, startPoint y: 107, endPoint x: 215, endPoint y: 112, distance: 21.3
click at [215, 113] on div "Workflow Set Inputs Inputs Error Integration Google Docs Integration Step 14 Ou…" at bounding box center [165, 156] width 302 height 284
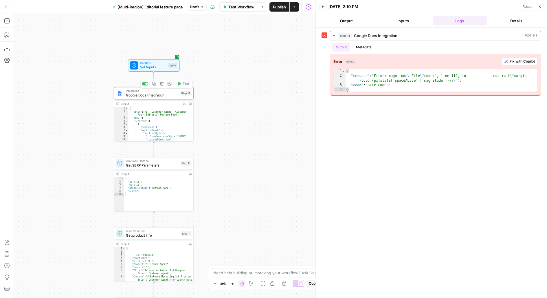
click at [180, 98] on div "Error Integration Google Docs Integration Step 14 Copy step Delete step Add Not…" at bounding box center [154, 93] width 80 height 12
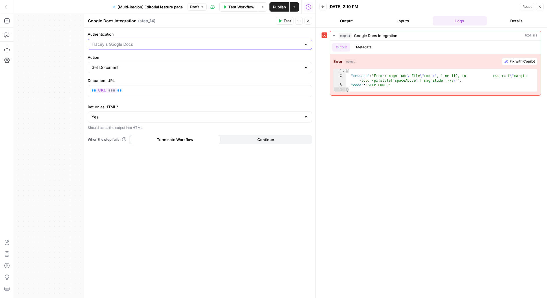
click at [177, 44] on input "Authentication" at bounding box center [196, 44] width 210 height 6
click at [170, 58] on span "[PERSON_NAME]'s Google Docs" at bounding box center [199, 59] width 212 height 6
type input "[PERSON_NAME]'s Google Docs"
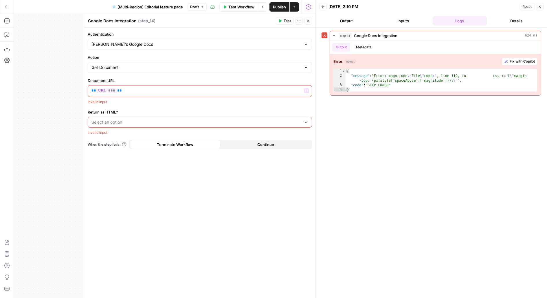
click at [174, 120] on input "Return as HTML?" at bounding box center [196, 122] width 210 height 6
click at [156, 147] on button "No" at bounding box center [199, 144] width 219 height 8
type input "No"
click at [152, 121] on input "Return as HTML?" at bounding box center [196, 122] width 210 height 6
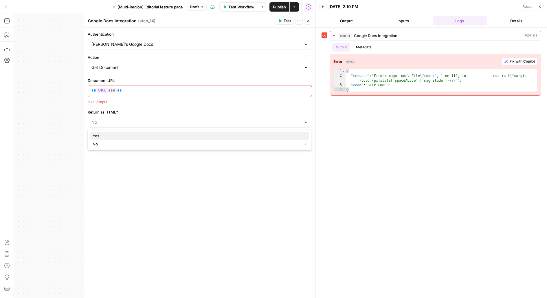
click at [154, 136] on span "Yes" at bounding box center [199, 136] width 212 height 6
type input "Yes"
click at [310, 20] on icon "button" at bounding box center [308, 20] width 3 height 3
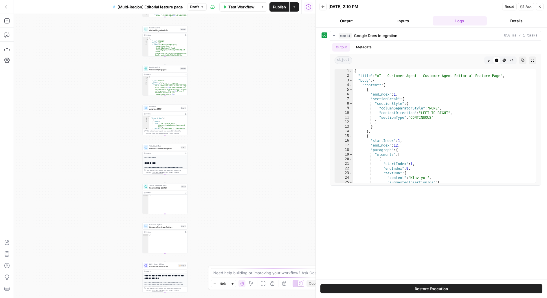
drag, startPoint x: 204, startPoint y: 33, endPoint x: 207, endPoint y: 144, distance: 111.5
click at [204, 134] on div "Workflow Set Inputs Inputs Integration Google Docs Integration Step 14 Output E…" at bounding box center [165, 156] width 302 height 284
click at [207, 145] on div "Workflow Set Inputs Inputs Integration Google Docs Integration Step 14 Output E…" at bounding box center [165, 156] width 302 height 284
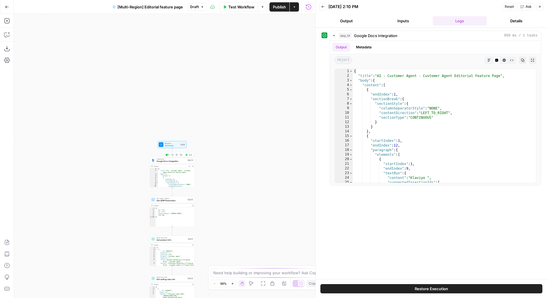
click at [188, 155] on button "Test" at bounding box center [188, 155] width 9 height 4
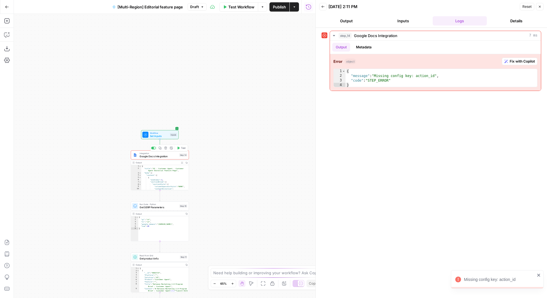
click at [165, 158] on span "Google Docs Integration" at bounding box center [159, 156] width 38 height 4
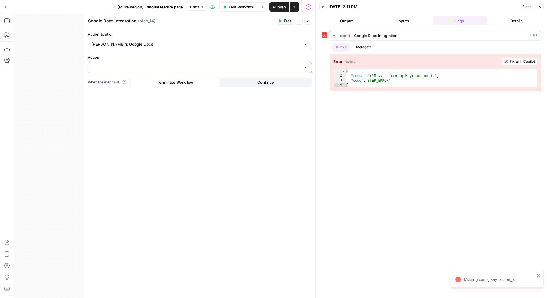
click at [189, 69] on input "Action" at bounding box center [196, 68] width 210 height 6
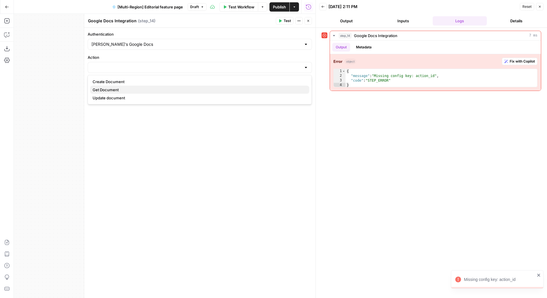
click at [183, 91] on span "Get Document" at bounding box center [199, 90] width 212 height 6
type input "Get Document"
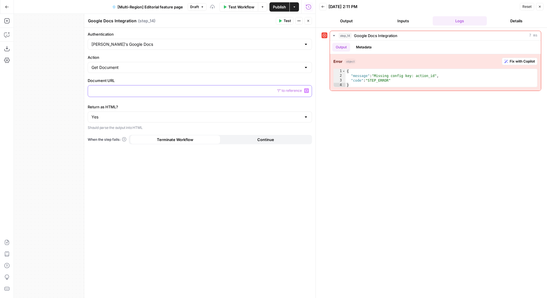
click at [149, 91] on p at bounding box center [199, 91] width 217 height 6
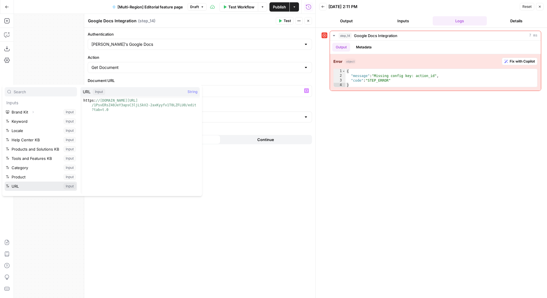
click at [5, 181] on button "Select variable URL" at bounding box center [41, 185] width 72 height 9
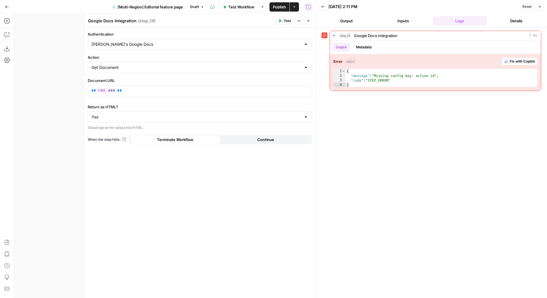
click at [131, 120] on div "Yes" at bounding box center [200, 116] width 224 height 11
type input "Yes"
click at [125, 210] on div "Authentication [PERSON_NAME]'s Google Docs Action Get Document Document URL ** …" at bounding box center [199, 163] width 231 height 270
click at [291, 23] on span "Test" at bounding box center [287, 20] width 7 height 5
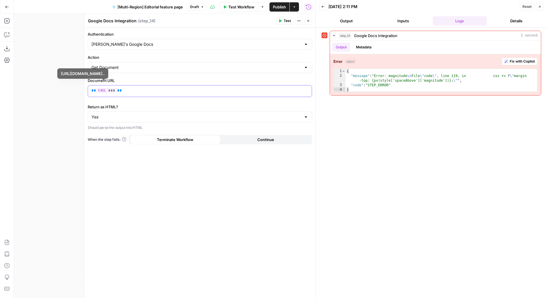
click at [127, 89] on p "** *** **" at bounding box center [199, 91] width 217 height 6
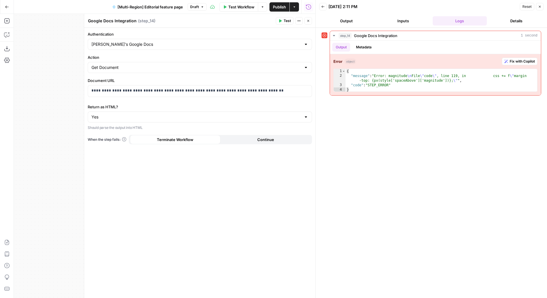
click at [289, 21] on span "Test" at bounding box center [287, 20] width 7 height 5
click at [247, 112] on div "Yes" at bounding box center [200, 116] width 224 height 11
click at [237, 143] on div "Yes No" at bounding box center [200, 134] width 224 height 21
click at [236, 137] on span "No" at bounding box center [199, 139] width 212 height 6
type input "No"
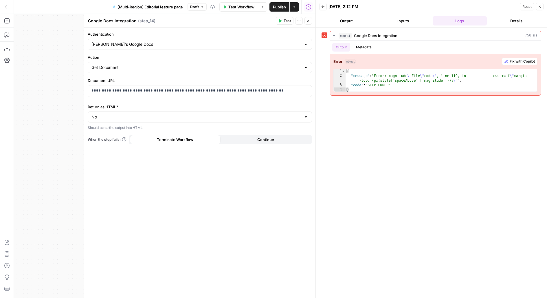
click at [287, 17] on header "Google Docs Integration Google Docs Integration ( step_14 ) Test Actions Close" at bounding box center [199, 21] width 231 height 14
click at [289, 20] on span "Test" at bounding box center [287, 20] width 7 height 5
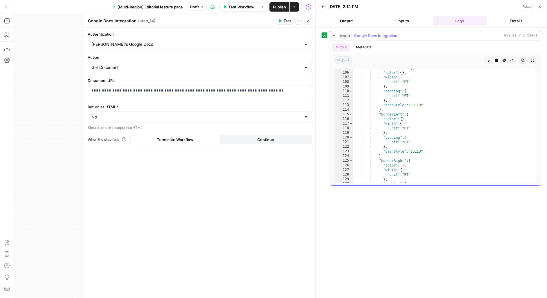
scroll to position [212, 0]
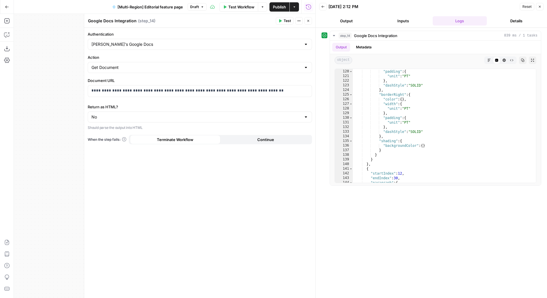
click at [289, 20] on span "Test" at bounding box center [287, 20] width 7 height 5
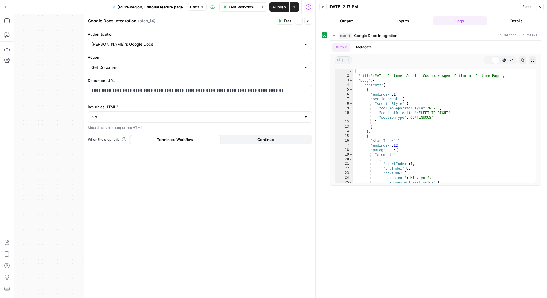
click at [217, 120] on div "No" at bounding box center [200, 116] width 224 height 11
click at [187, 132] on span "Yes" at bounding box center [199, 131] width 212 height 6
type input "Yes"
click at [286, 20] on span "Test" at bounding box center [287, 20] width 7 height 5
